Goal: Information Seeking & Learning: Learn about a topic

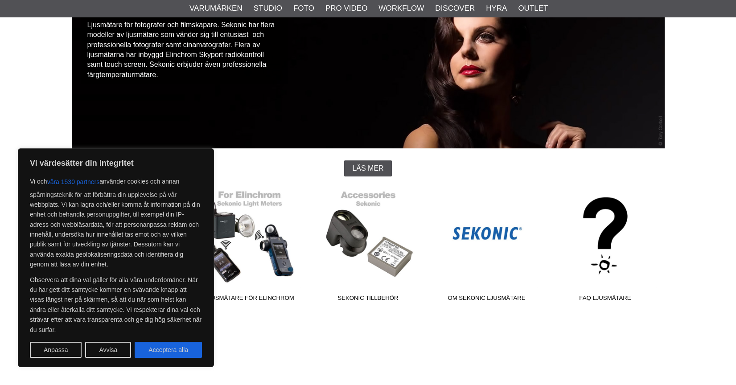
scroll to position [109, 0]
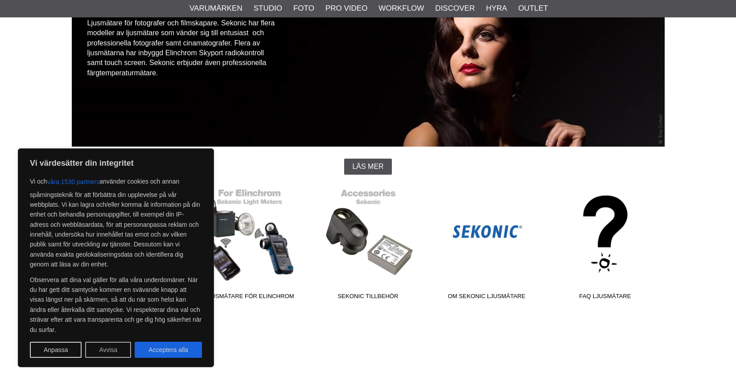
click at [102, 351] on button "Avvisa" at bounding box center [108, 350] width 46 height 16
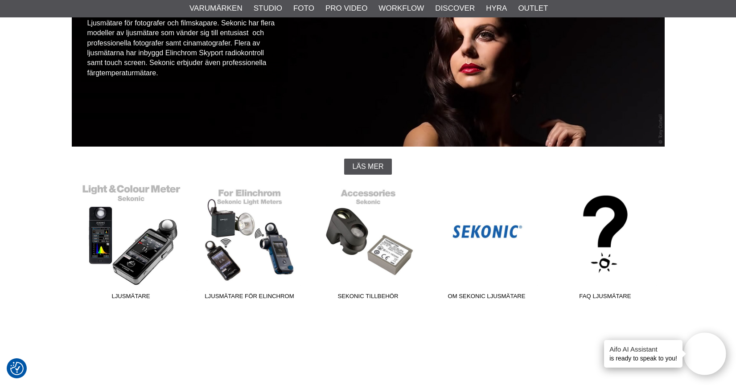
click at [136, 275] on link "Ljusmätare" at bounding box center [131, 244] width 119 height 120
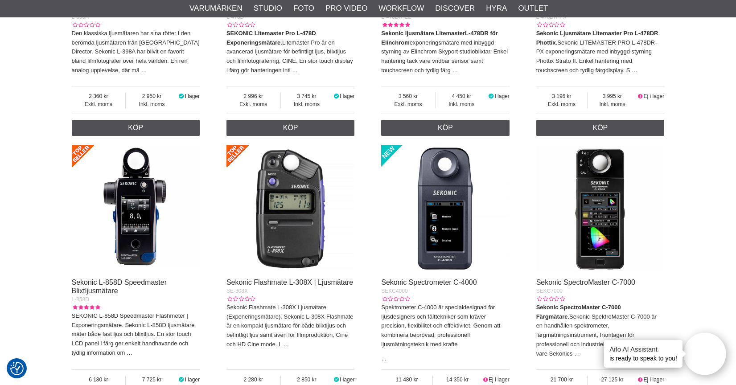
scroll to position [499, 0]
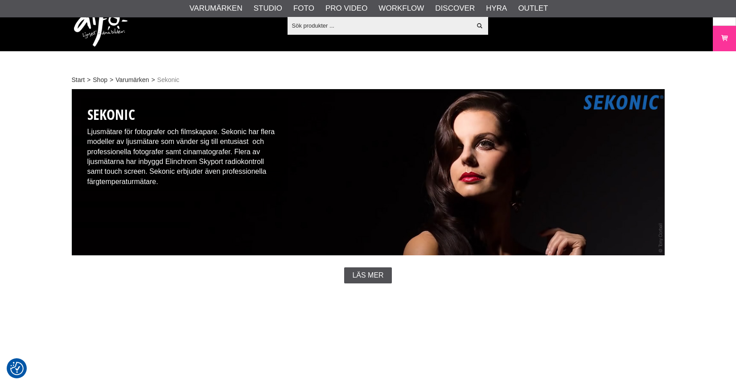
scroll to position [109, 0]
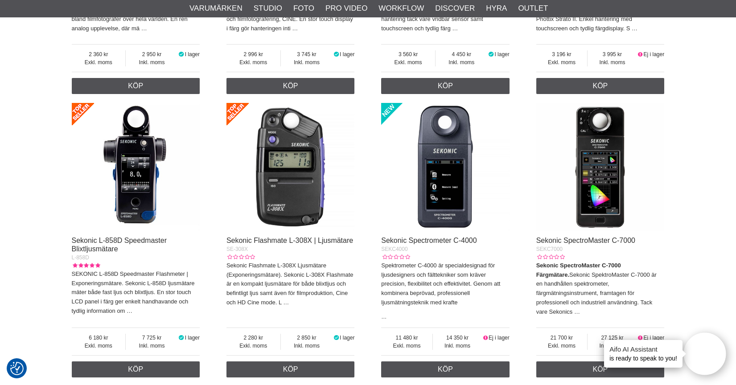
scroll to position [541, 0]
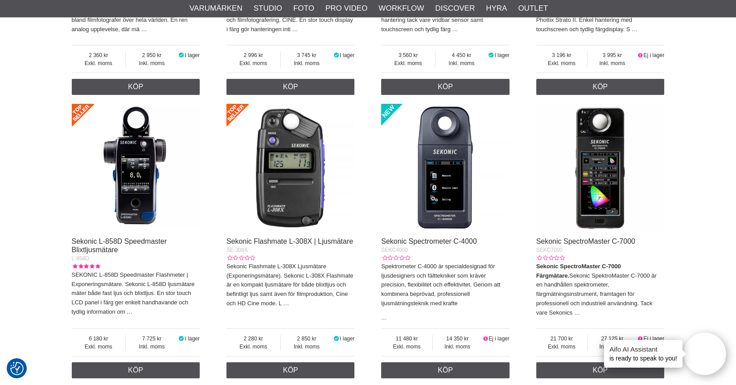
click at [133, 193] on img at bounding box center [136, 168] width 128 height 128
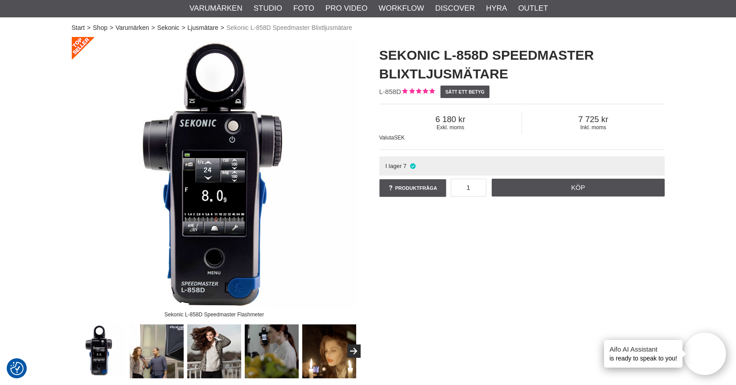
scroll to position [50, 0]
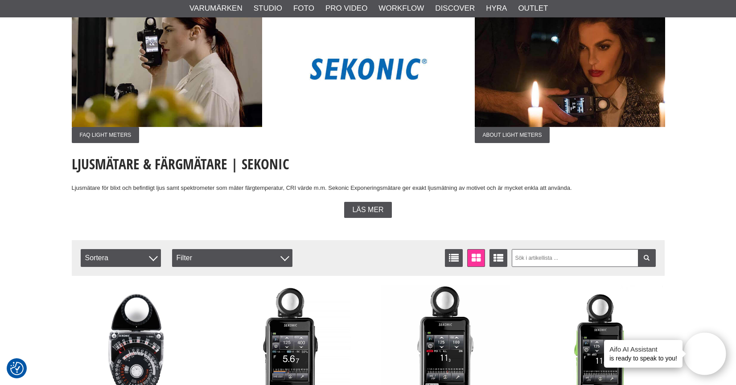
scroll to position [78, 0]
